Goal: Task Accomplishment & Management: Use online tool/utility

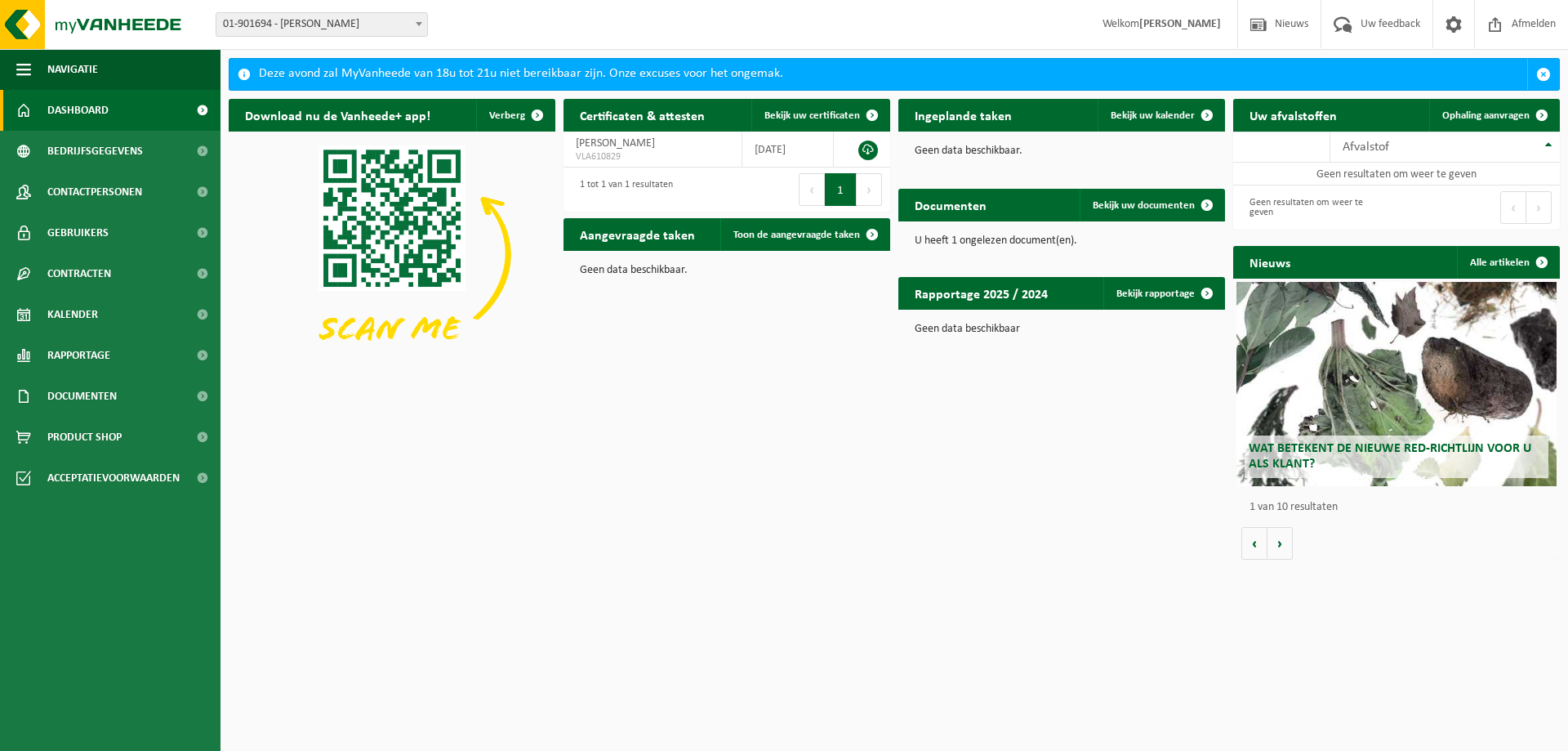
click at [388, 15] on span "01-901694 - [PERSON_NAME]" at bounding box center [322, 25] width 211 height 23
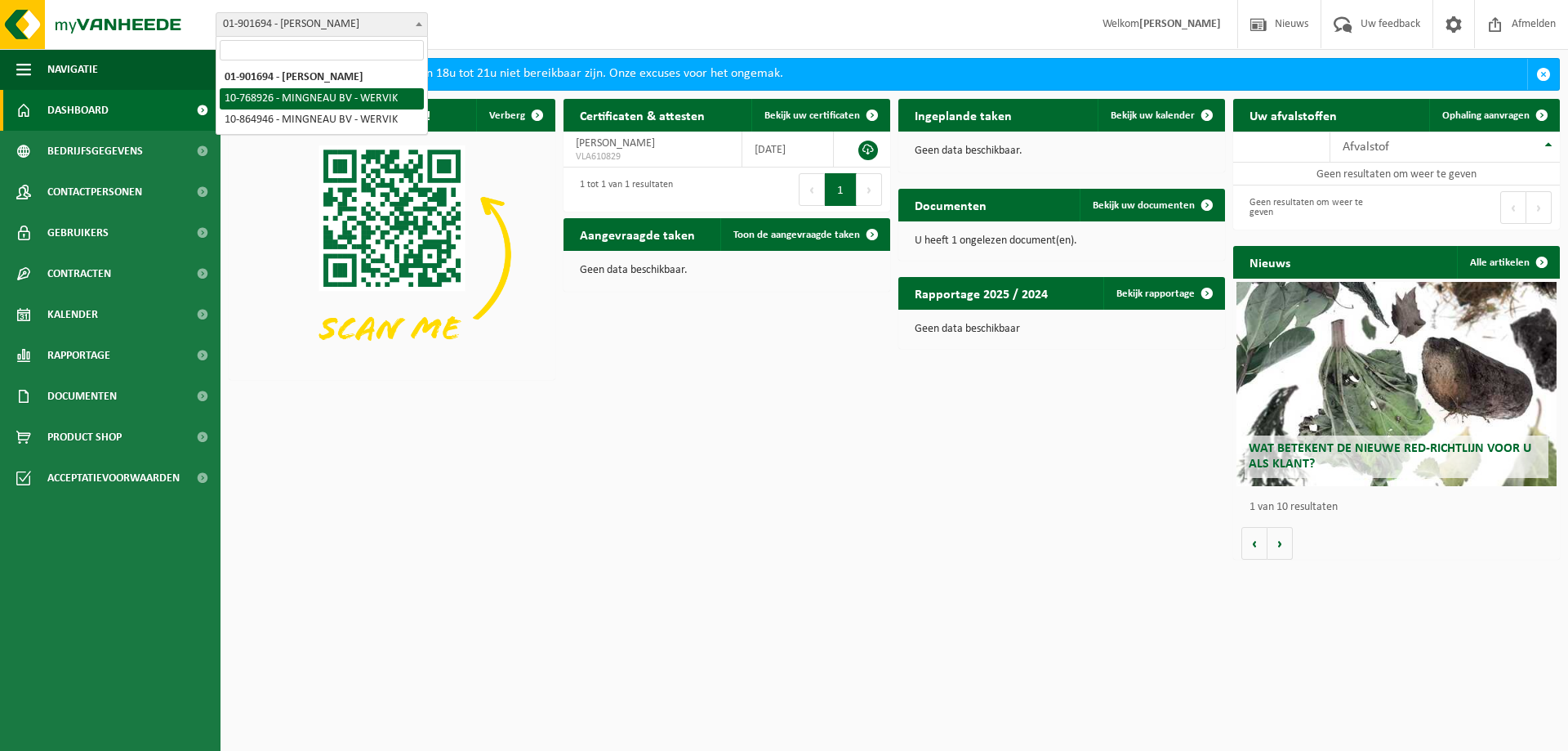
select select "19929"
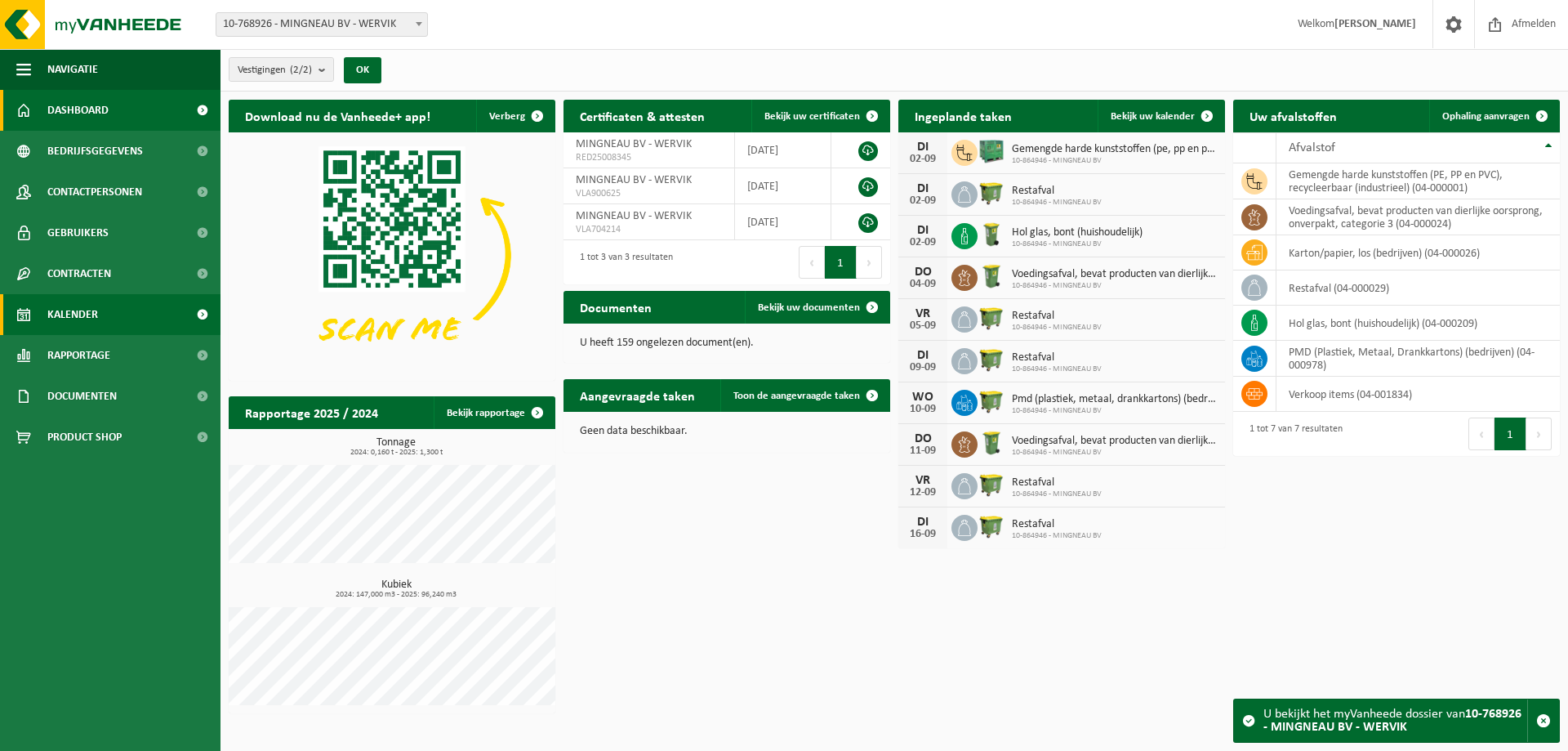
click at [91, 316] on span "Kalender" at bounding box center [72, 315] width 50 height 41
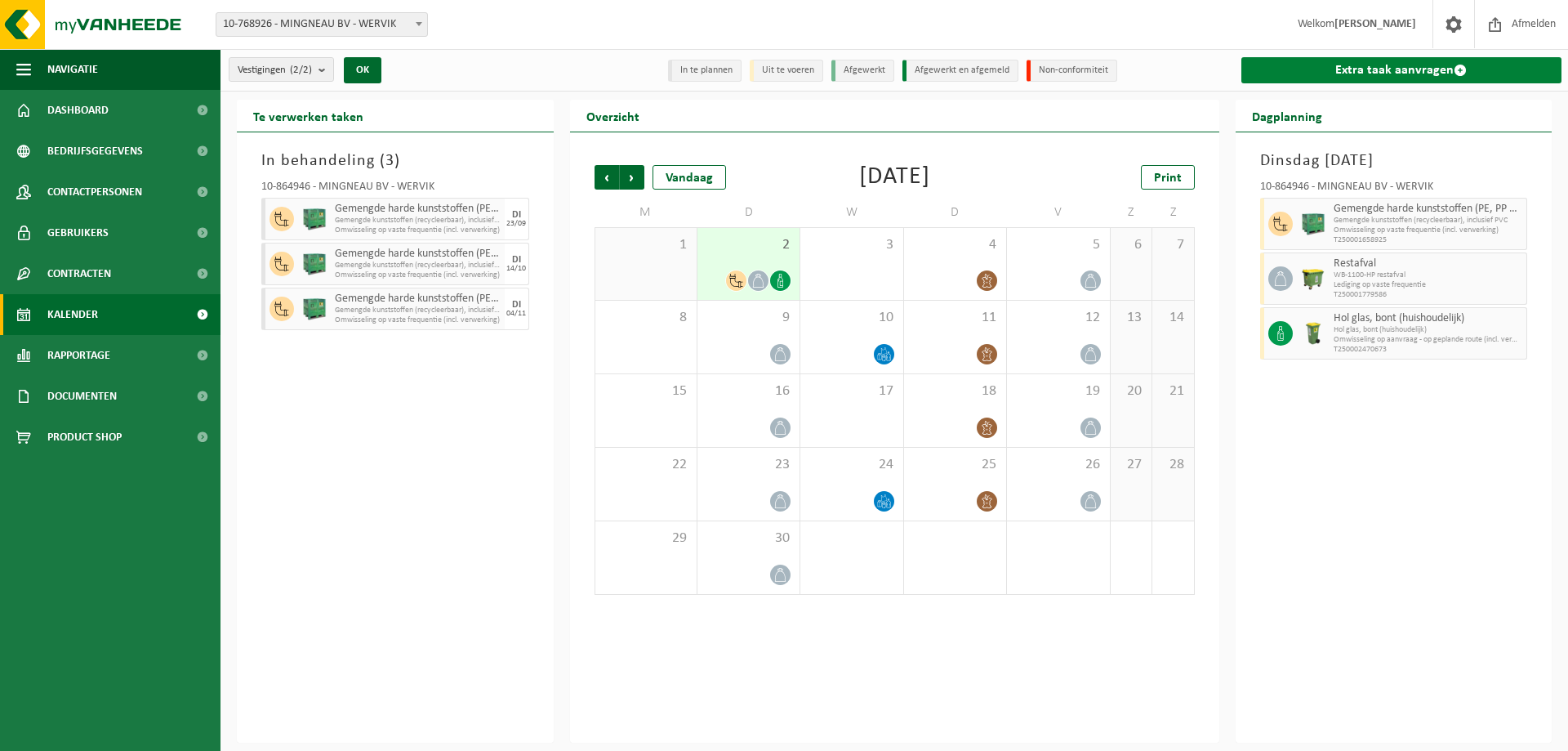
click at [1433, 67] on link "Extra taak aanvragen" at bounding box center [1401, 71] width 321 height 27
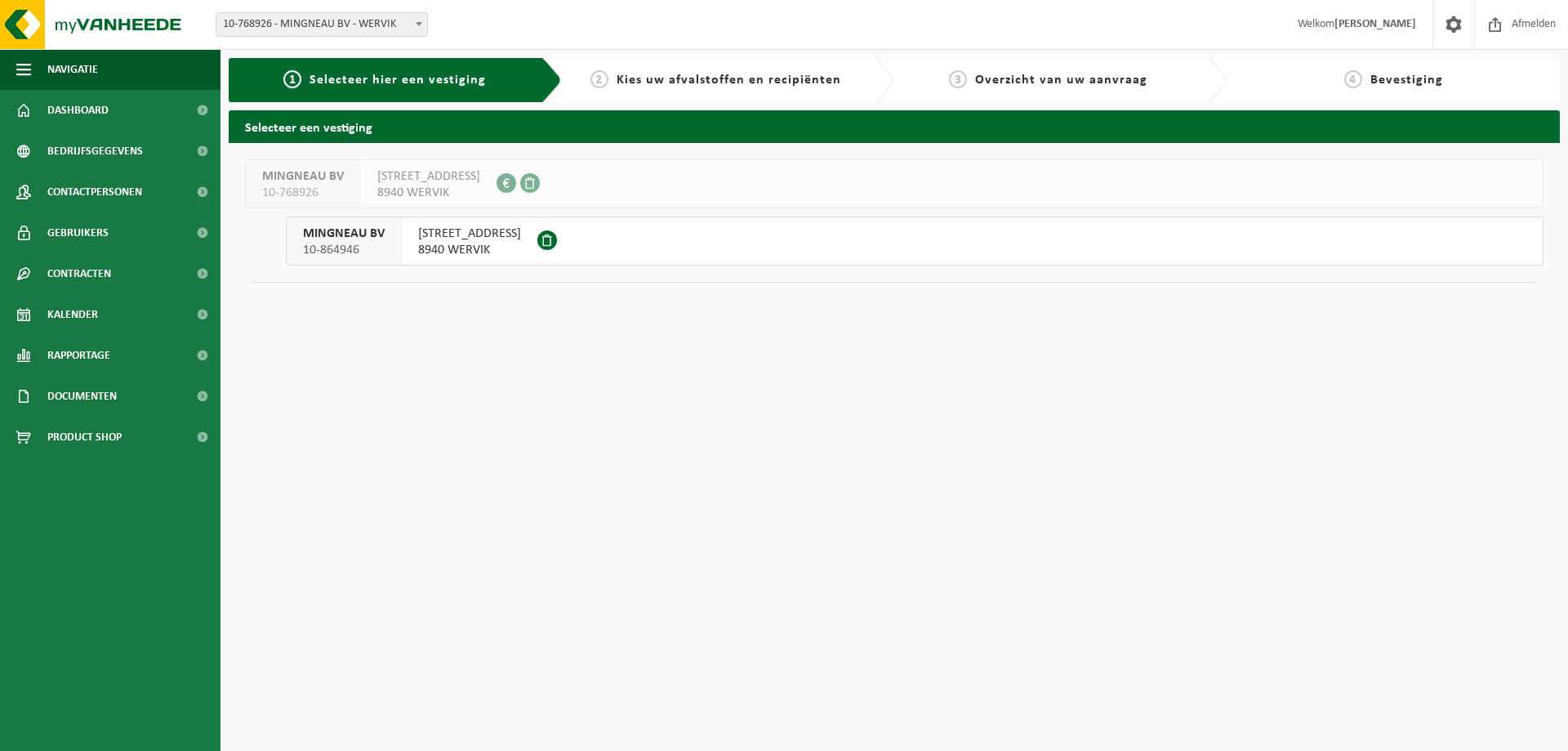
click at [360, 241] on span "MINGNEAU BV" at bounding box center [344, 233] width 81 height 16
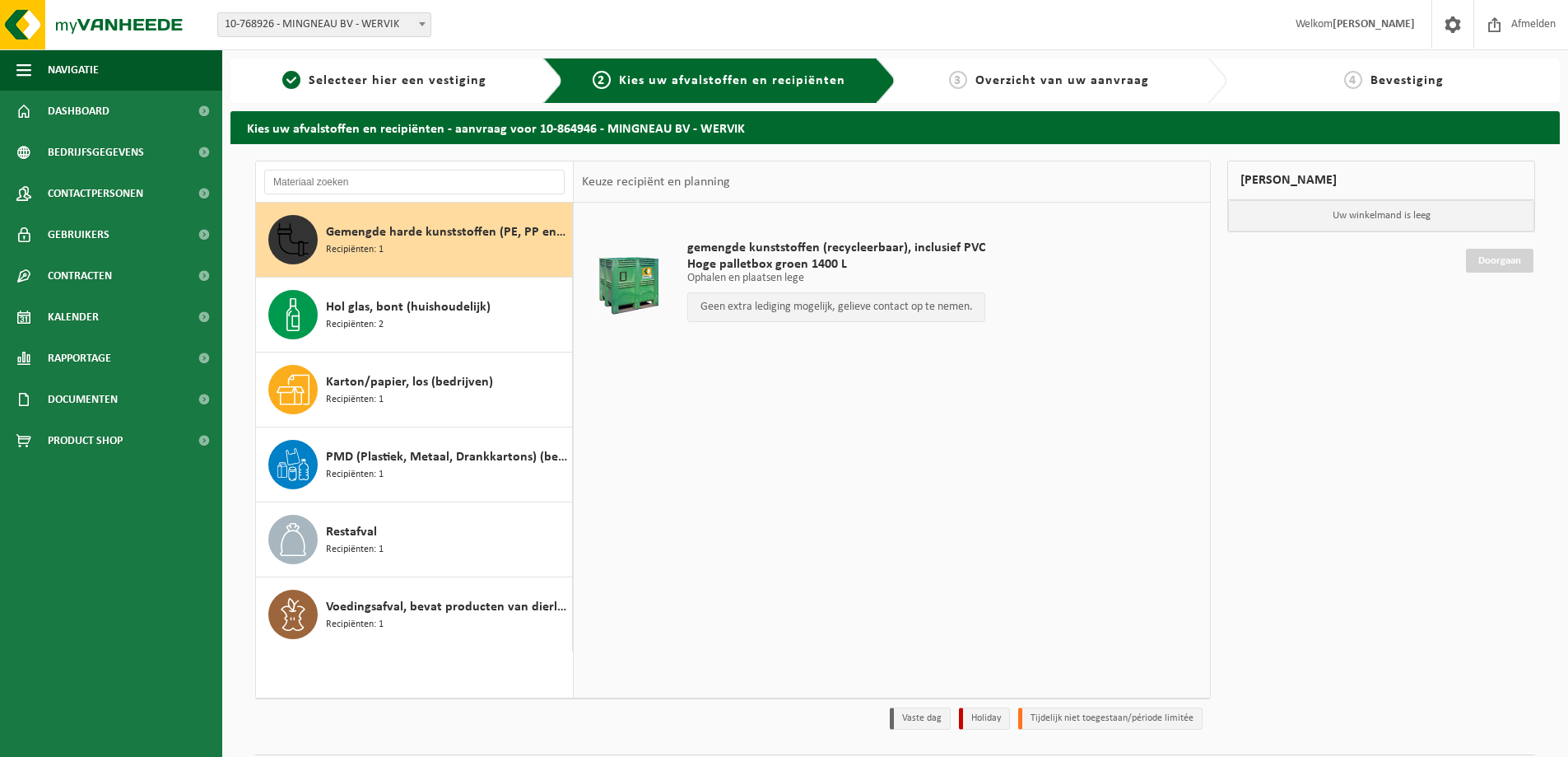
click at [429, 256] on div "Gemengde harde kunststoffen (PE, PP en PVC), recycleerbaar (industrieel) Recipi…" at bounding box center [447, 239] width 242 height 49
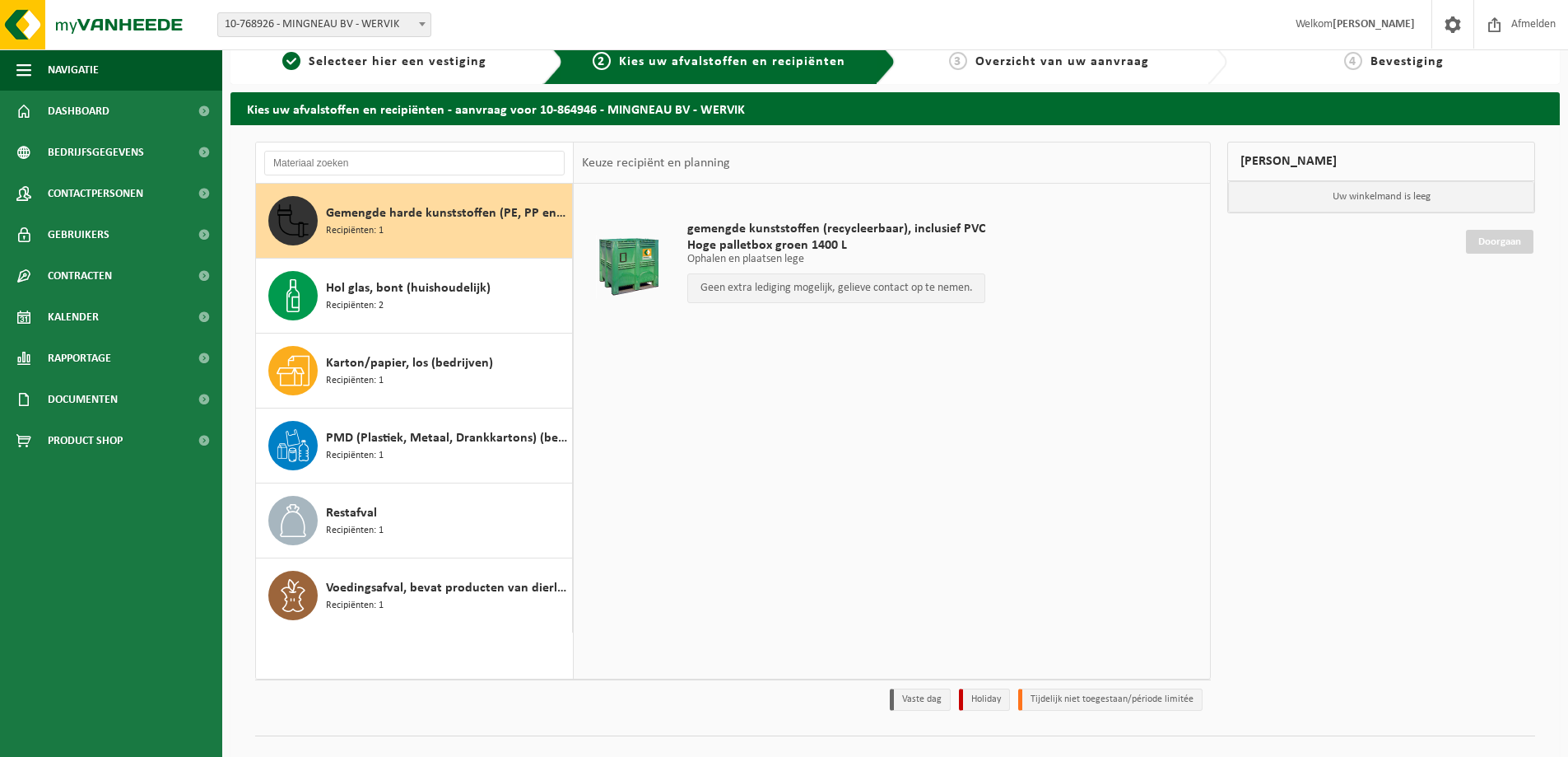
scroll to position [48, 0]
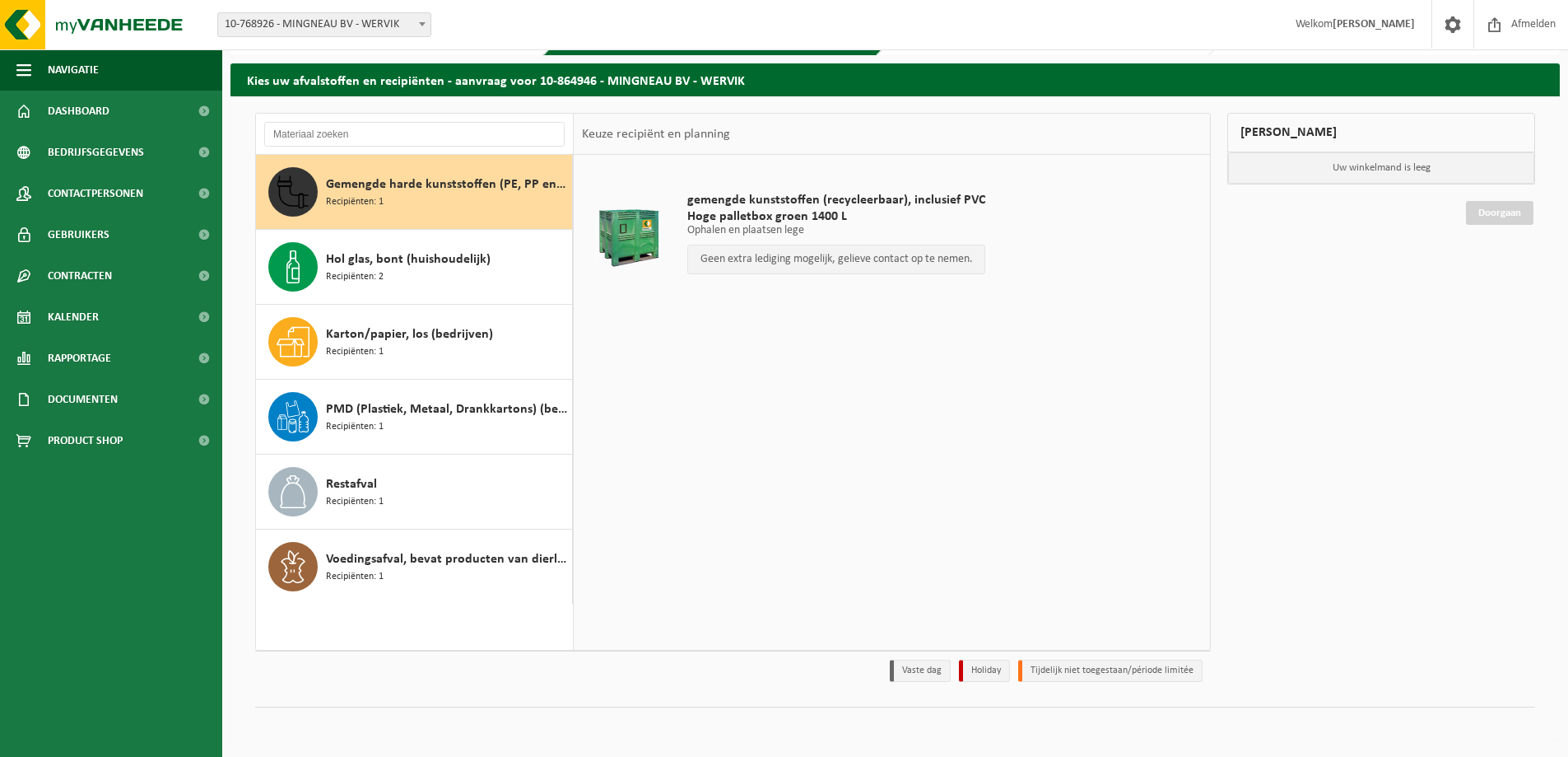
click at [647, 233] on div at bounding box center [628, 237] width 85 height 66
click at [1319, 159] on p "Uw winkelmand is leeg" at bounding box center [1381, 167] width 306 height 31
drag, startPoint x: 800, startPoint y: 242, endPoint x: 1227, endPoint y: 166, distance: 433.7
click at [1341, 142] on div "Gemengde harde kunststoffen (PE, PP en PVC), recycleerbaar (industrieel) Recipi…" at bounding box center [895, 402] width 1296 height 577
click at [1012, 234] on td "gemengde kunststoffen (recycleerbaar), inclusief PVC Hoge palletbox groen 1400 …" at bounding box center [938, 237] width 527 height 148
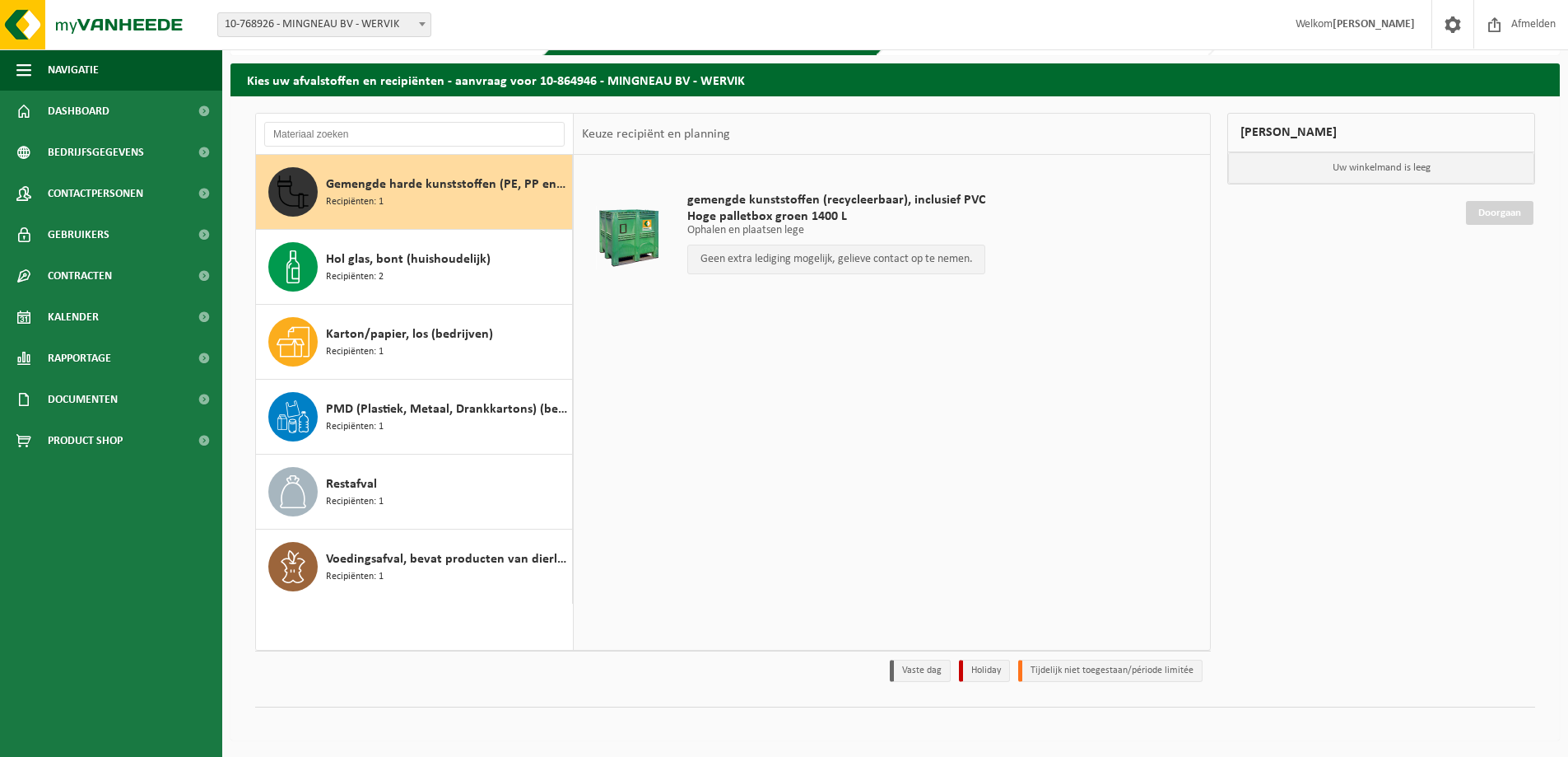
click at [384, 179] on span "Gemengde harde kunststoffen (PE, PP en PVC), recycleerbaar (industrieel)" at bounding box center [447, 184] width 242 height 20
click at [378, 284] on div "Hol glas, bont (huishoudelijk) Recipiënten: 2" at bounding box center [447, 266] width 242 height 49
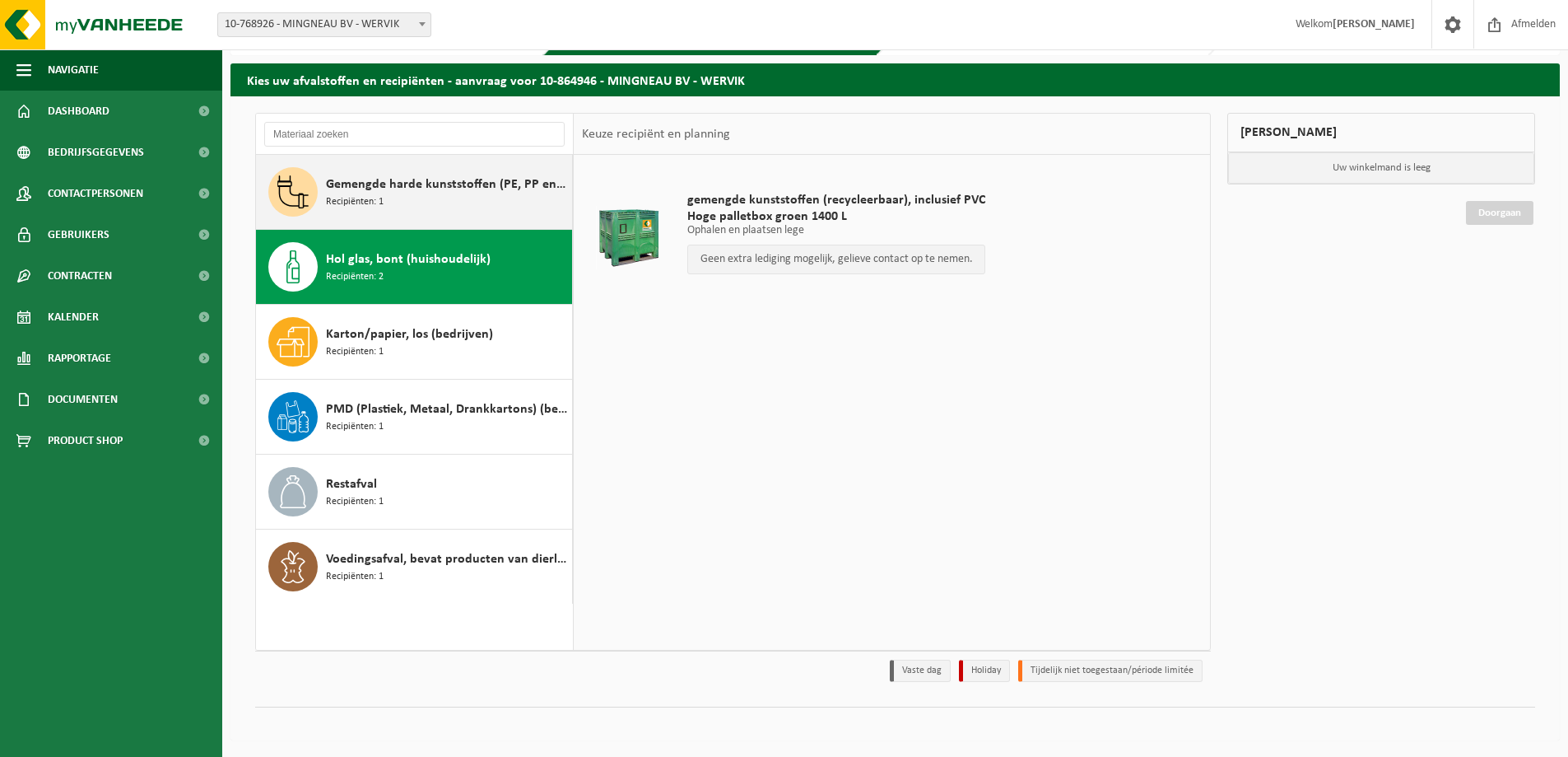
click at [360, 215] on div "Gemengde harde kunststoffen (PE, PP en PVC), recycleerbaar (industrieel) Recipi…" at bounding box center [447, 191] width 242 height 49
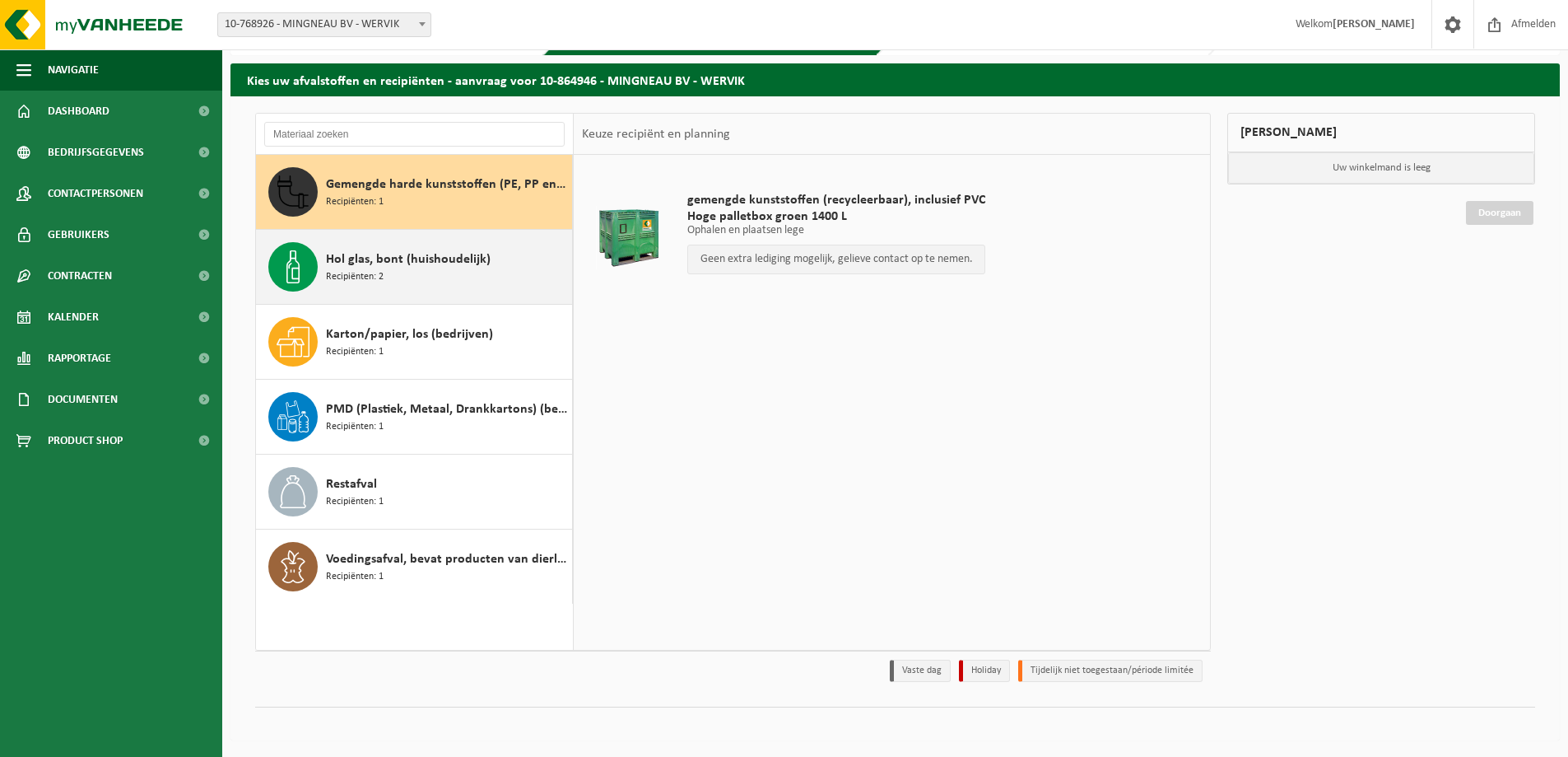
click at [366, 265] on span "Hol glas, bont (huishoudelijk)" at bounding box center [408, 259] width 165 height 20
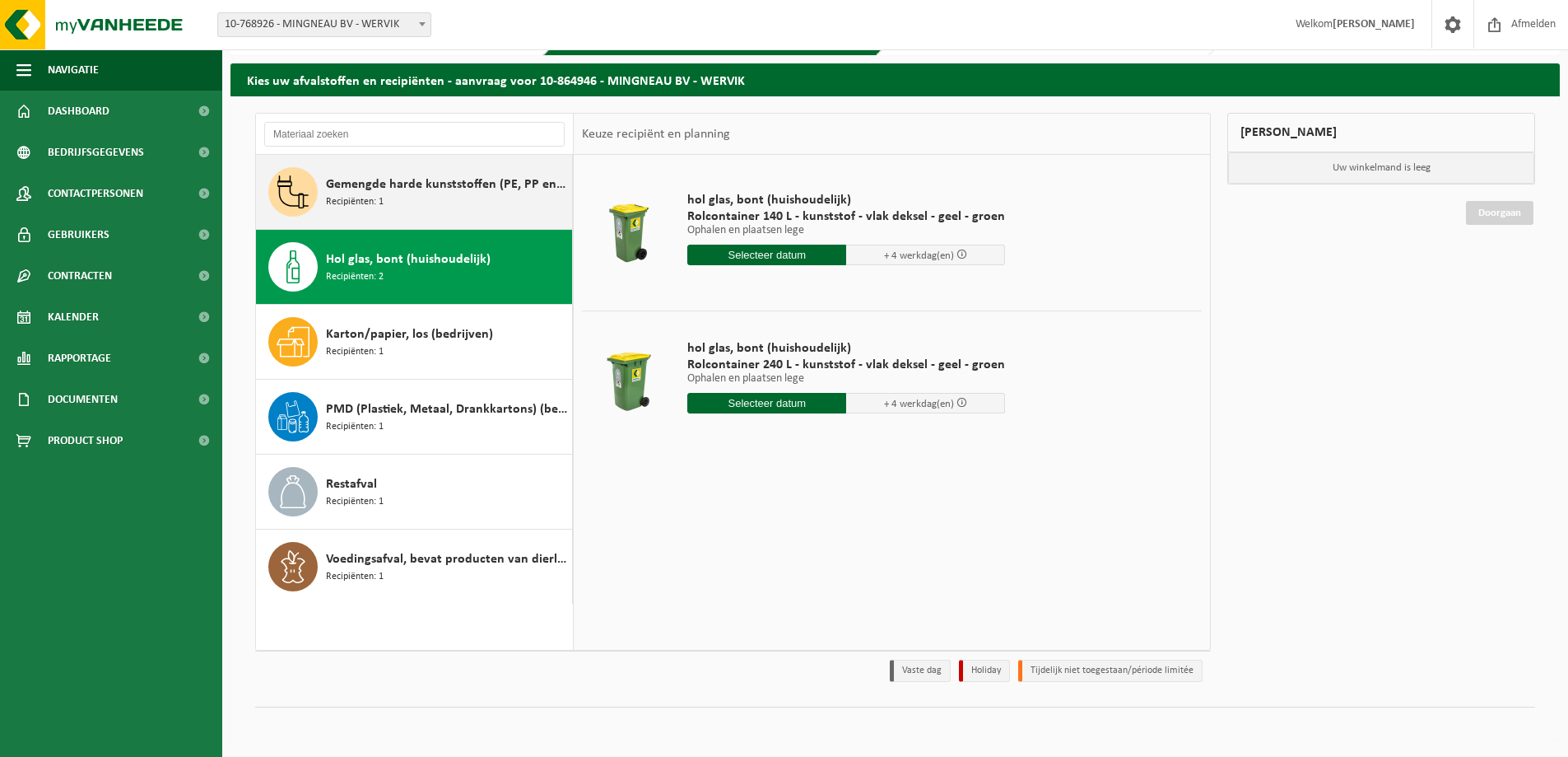
click at [349, 205] on span "Recipiënten: 1" at bounding box center [354, 202] width 58 height 16
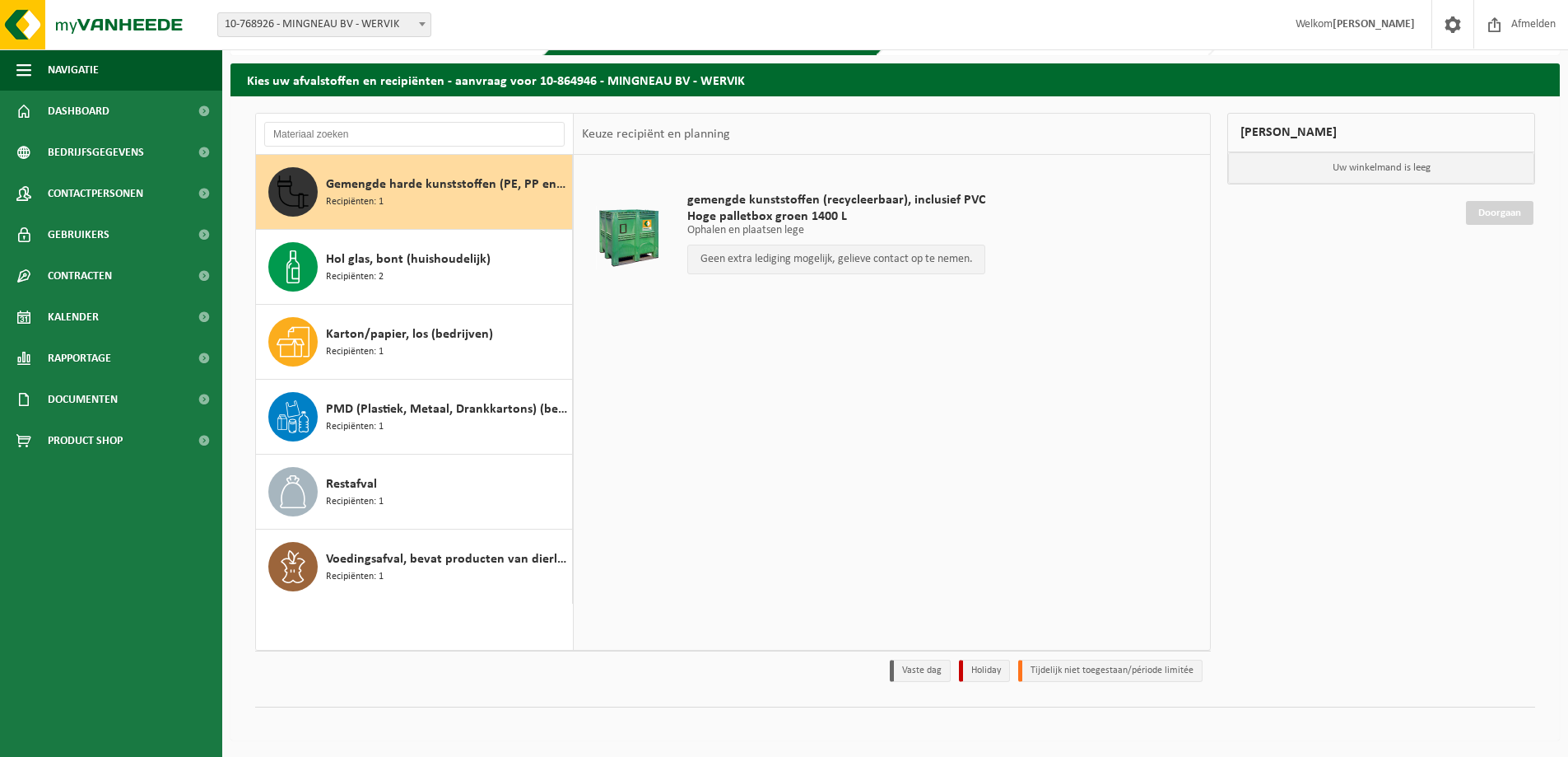
click at [628, 232] on div at bounding box center [628, 237] width 85 height 66
click at [405, 190] on span "Gemengde harde kunststoffen (PE, PP en PVC), recycleerbaar (industrieel)" at bounding box center [447, 184] width 242 height 20
click at [370, 129] on input "text" at bounding box center [414, 134] width 300 height 25
click at [642, 226] on div at bounding box center [628, 237] width 85 height 66
click at [622, 222] on div at bounding box center [628, 237] width 85 height 66
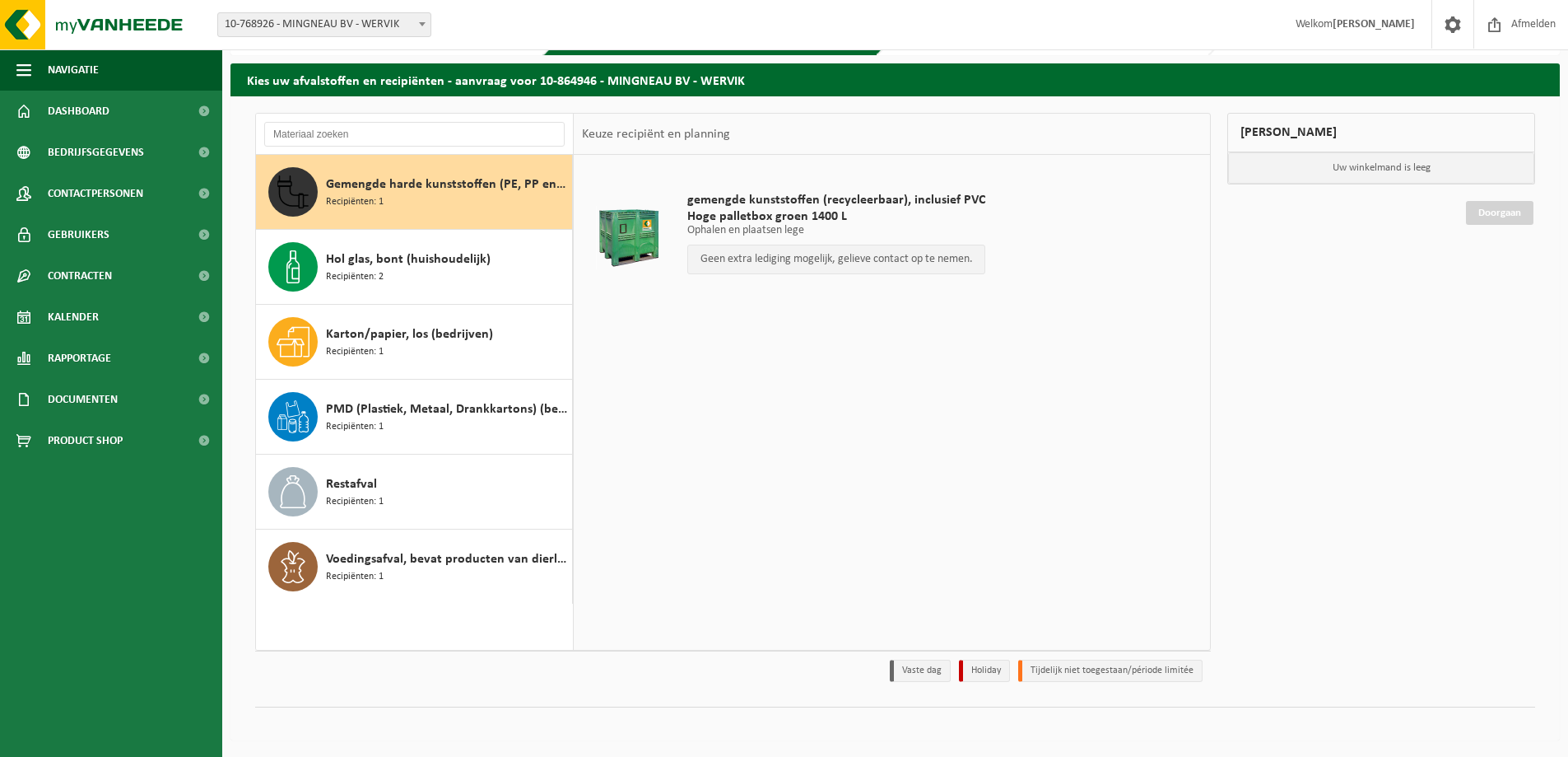
click at [398, 199] on div "Gemengde harde kunststoffen (PE, PP en PVC), recycleerbaar (industrieel) Recipi…" at bounding box center [447, 191] width 242 height 49
